Goal: Task Accomplishment & Management: Complete application form

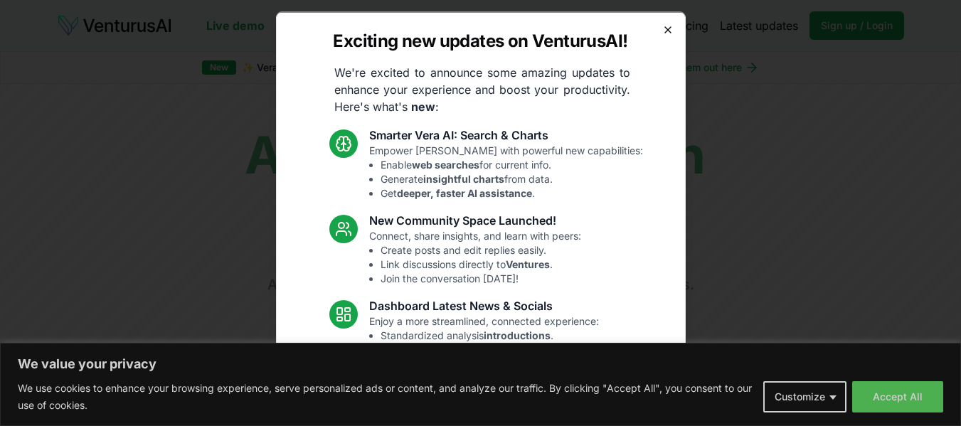
click at [662, 23] on icon "button" at bounding box center [667, 28] width 11 height 11
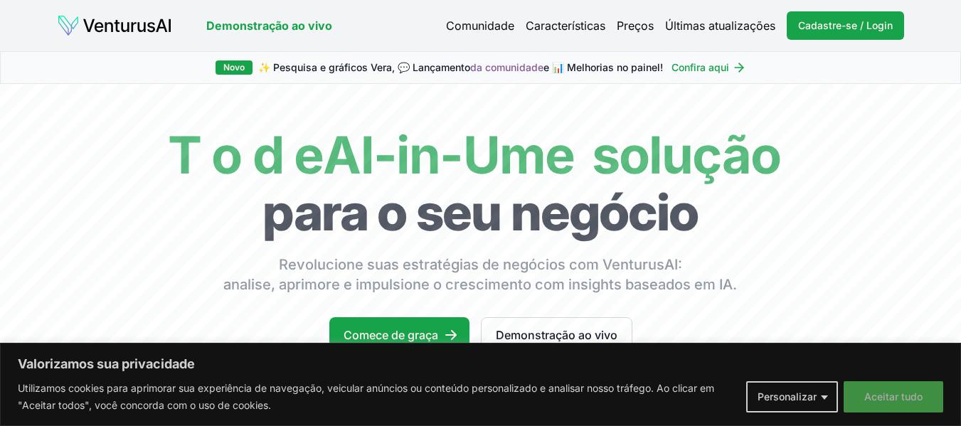
click at [872, 400] on font "Aceitar tudo" at bounding box center [893, 396] width 58 height 12
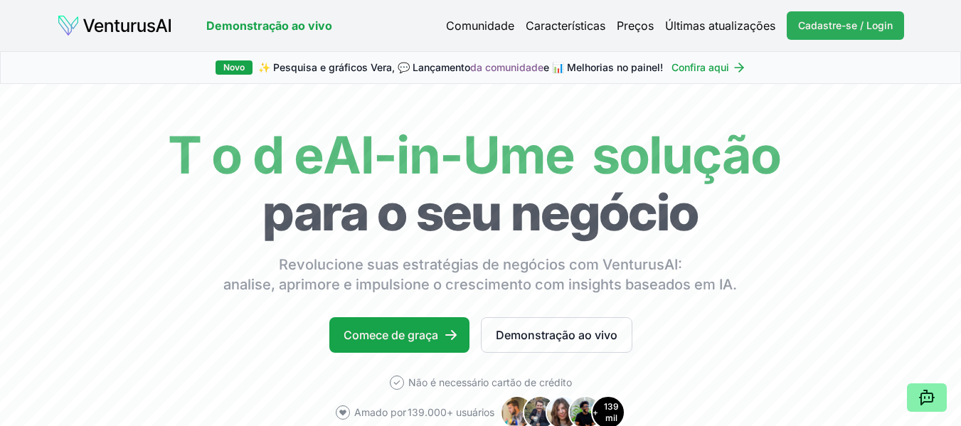
click at [834, 17] on link "Cadastre-se / Login Login" at bounding box center [845, 25] width 117 height 28
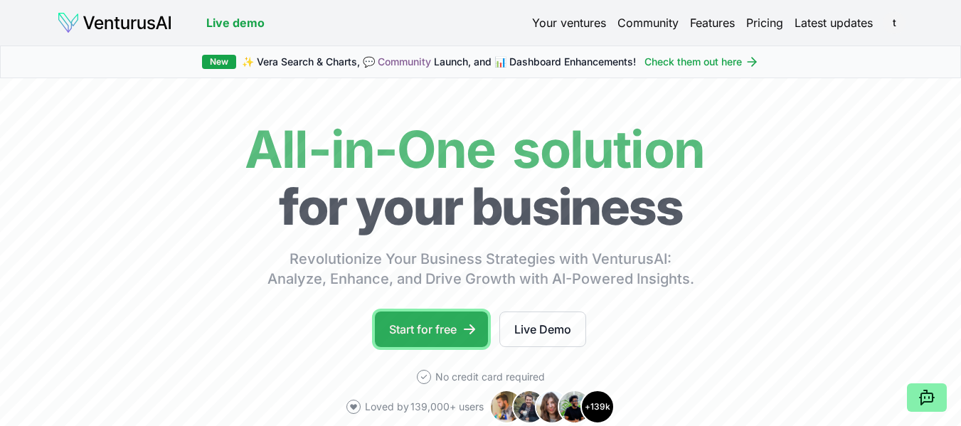
click at [457, 336] on link "Start for free" at bounding box center [431, 330] width 113 height 36
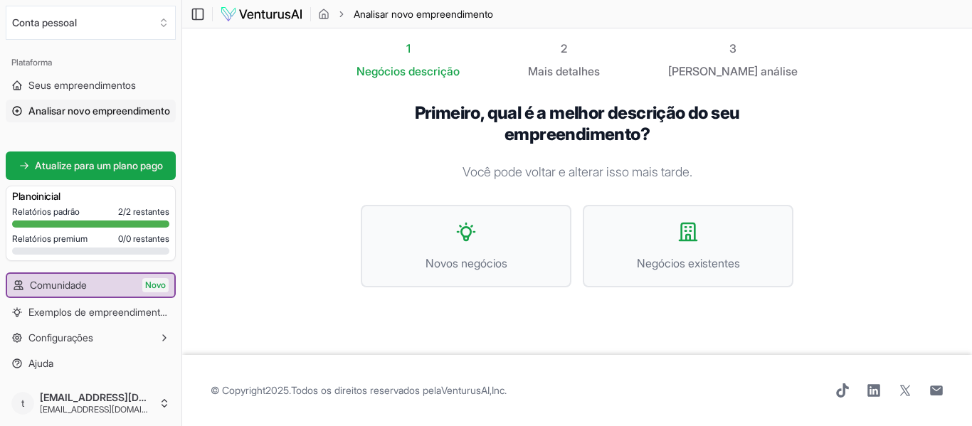
click at [808, 159] on div "Primeiro, qual é a melhor descrição do seu empreendimento? Você pode voltar e a…" at bounding box center [577, 206] width 478 height 253
click at [744, 244] on button "Negócios existentes" at bounding box center [687, 246] width 211 height 83
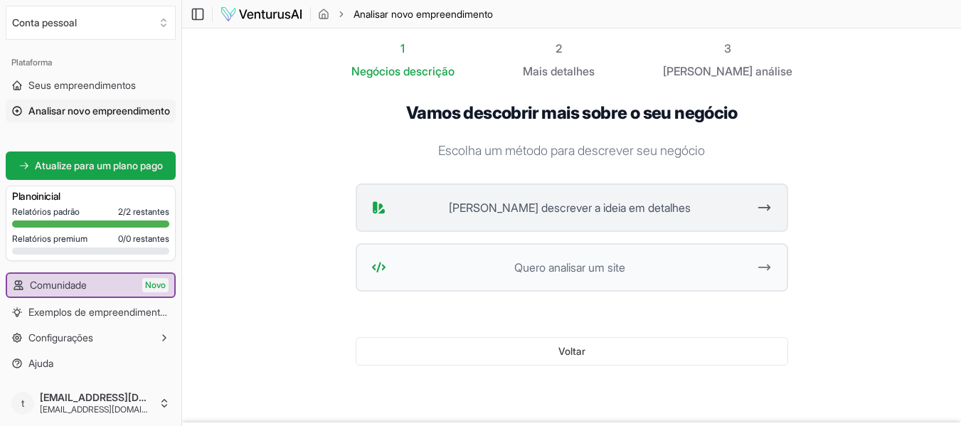
click at [623, 213] on font "[PERSON_NAME] descrever a ideia em detalhes" at bounding box center [570, 208] width 242 height 14
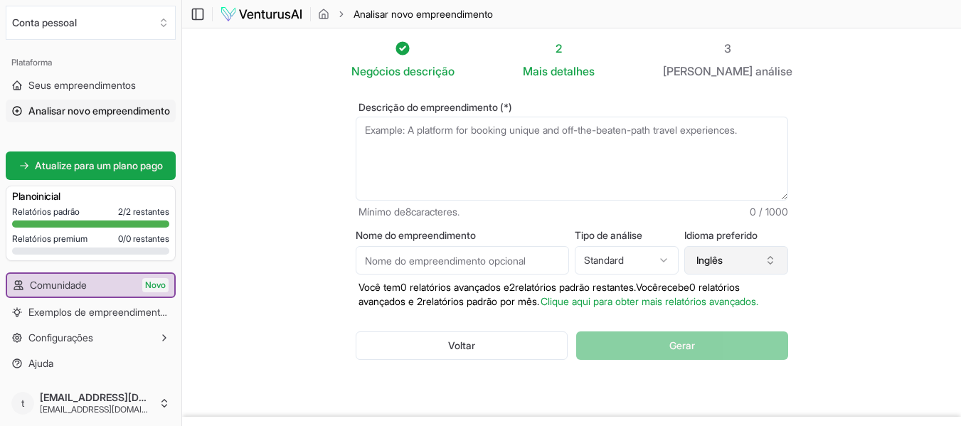
click at [755, 255] on button "Inglês" at bounding box center [736, 260] width 104 height 28
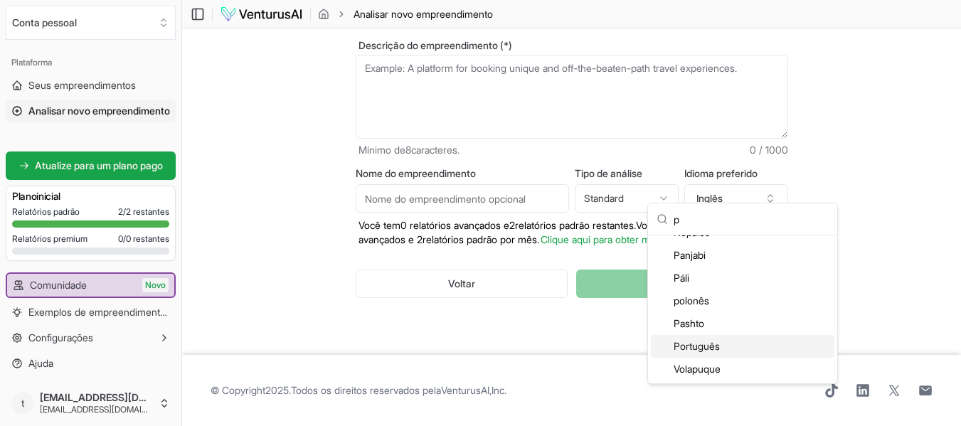
scroll to position [76, 0]
type input "p"
click at [732, 348] on div "Português" at bounding box center [742, 345] width 183 height 23
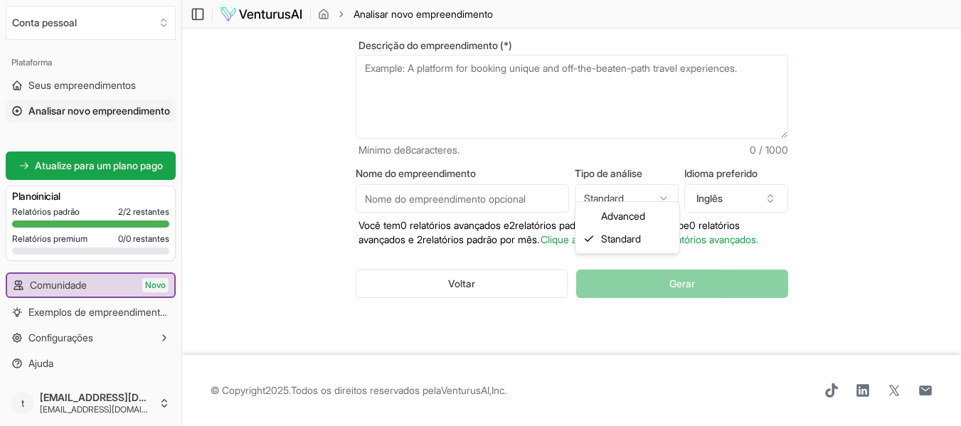
click at [667, 184] on html "Valorizamos sua privacidade Utilizamos cookies para aprimorar sua experiência d…" at bounding box center [480, 151] width 961 height 426
select select "advanced"
click at [521, 190] on input "Nome do empreendimento" at bounding box center [462, 198] width 213 height 28
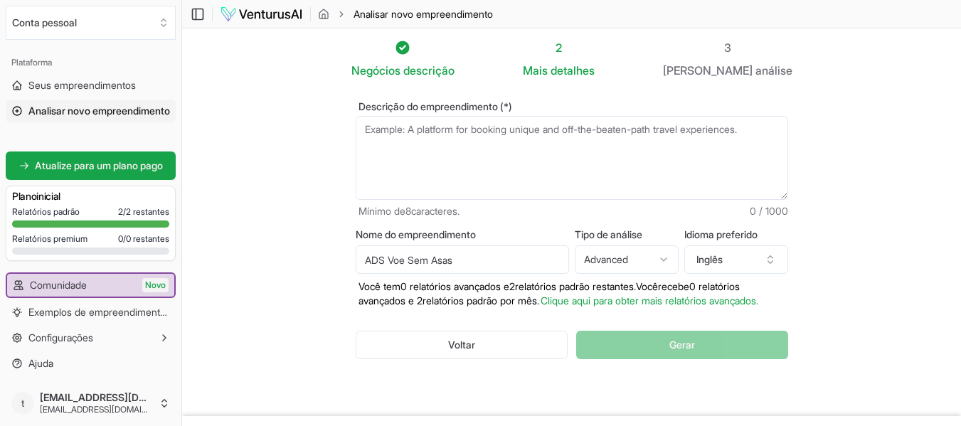
scroll to position [0, 0]
type input "ADS Voe Sem Asas"
